Goal: Transaction & Acquisition: Purchase product/service

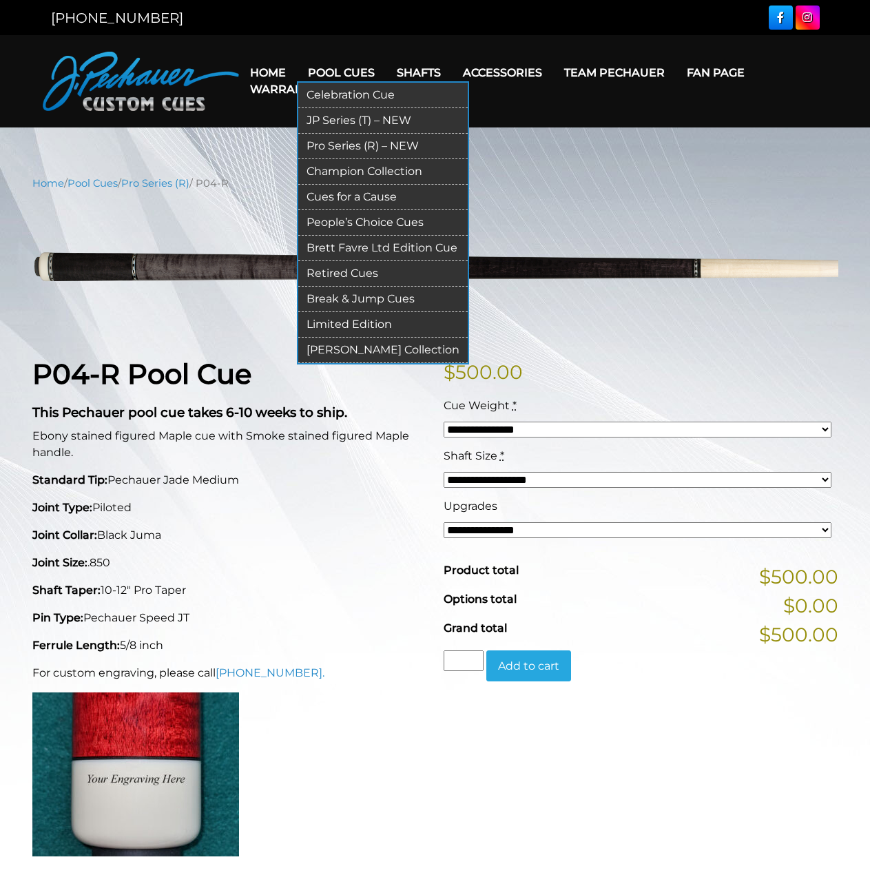
click at [336, 147] on link "Pro Series (R) – NEW" at bounding box center [382, 146] width 169 height 25
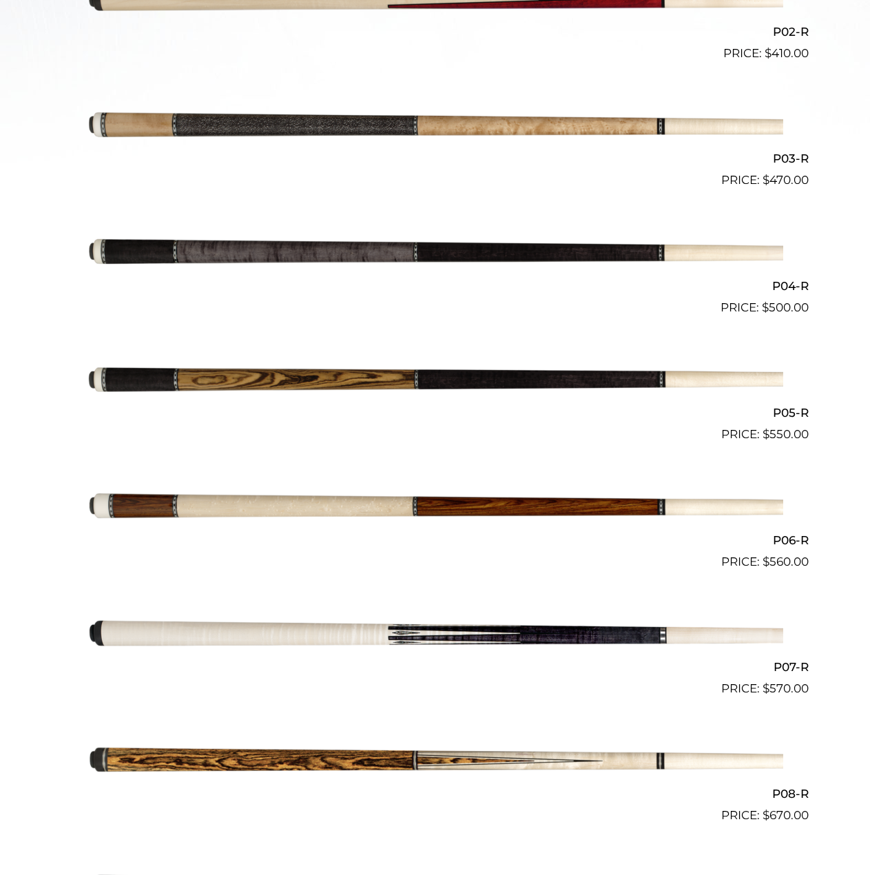
scroll to position [638, 0]
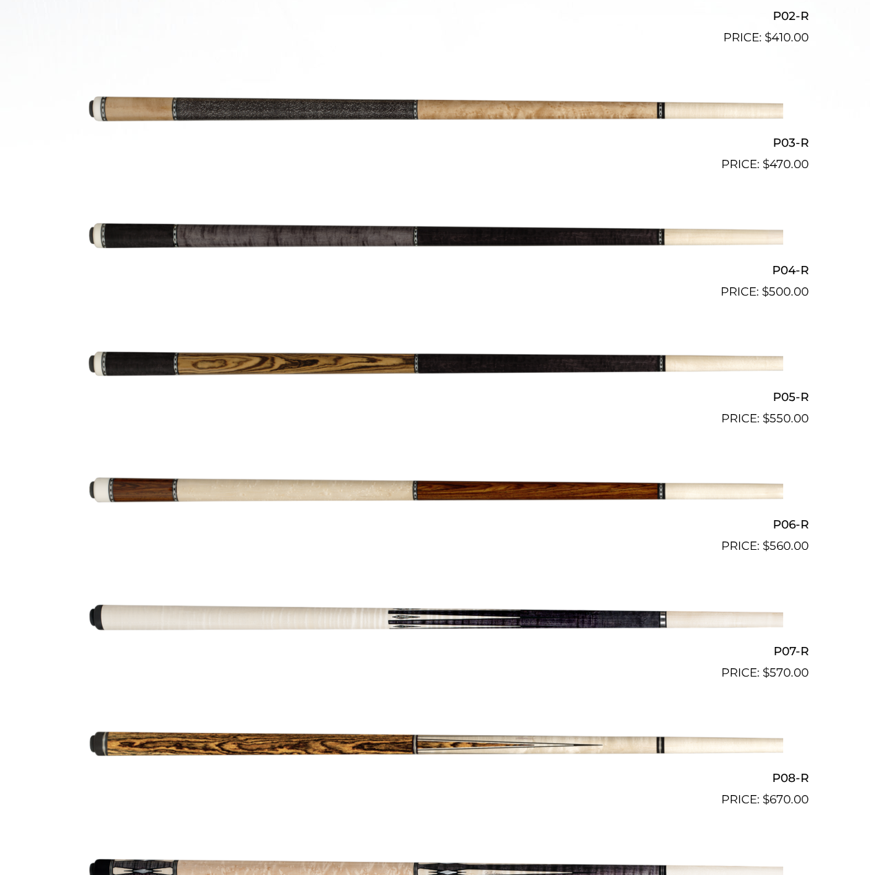
click at [424, 369] on img at bounding box center [435, 365] width 696 height 116
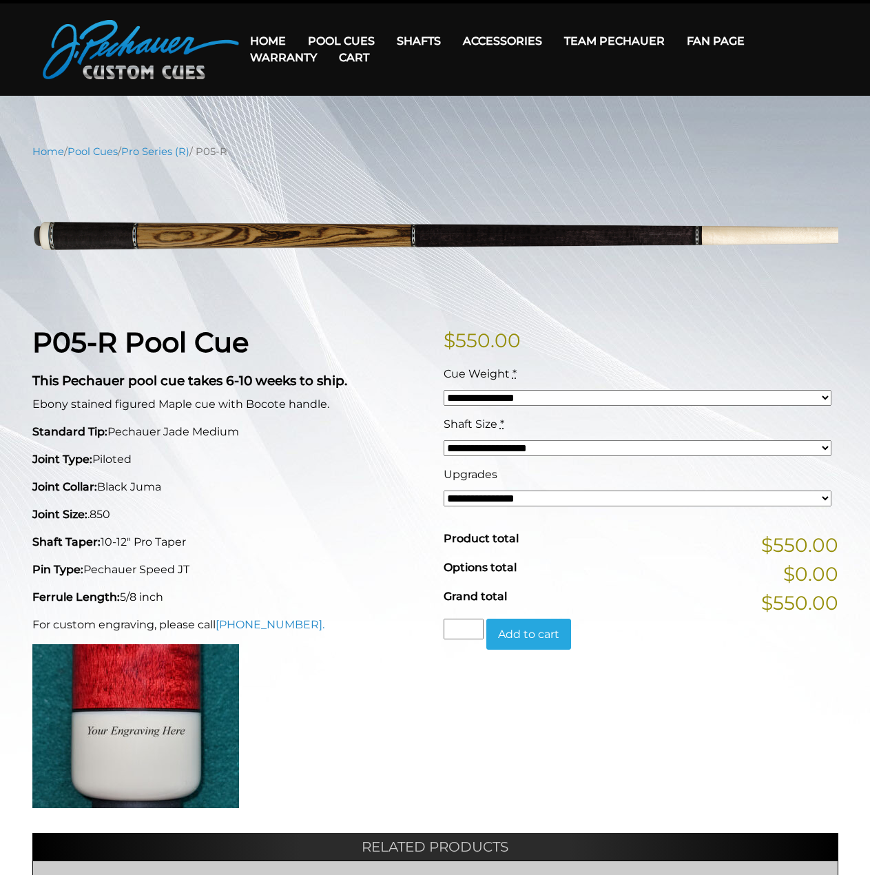
scroll to position [31, 0]
